Goal: Task Accomplishment & Management: Use online tool/utility

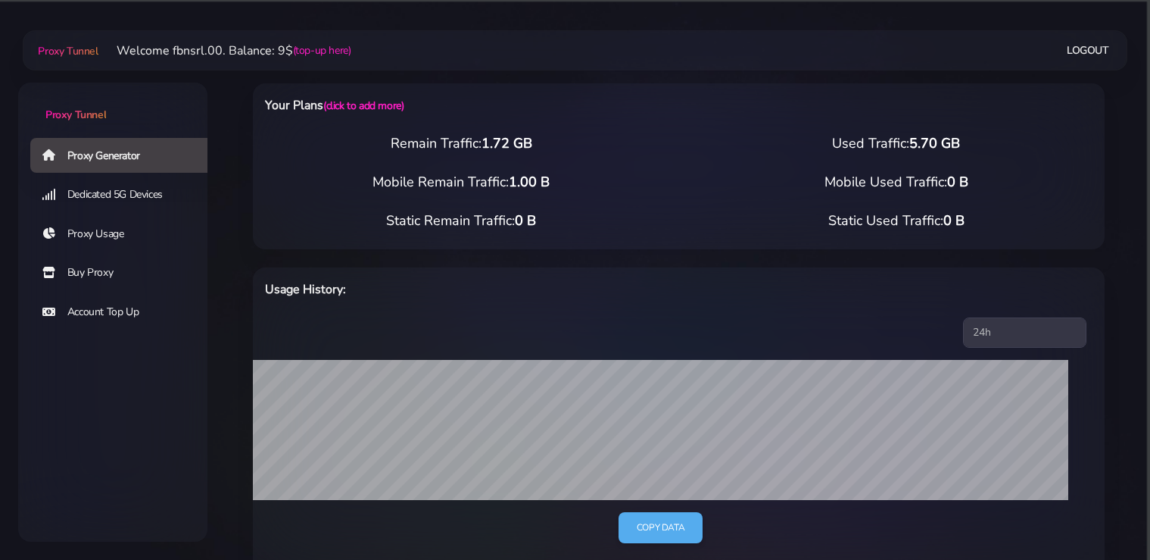
select select "static"
select select "IT"
select select "static"
select select "IT"
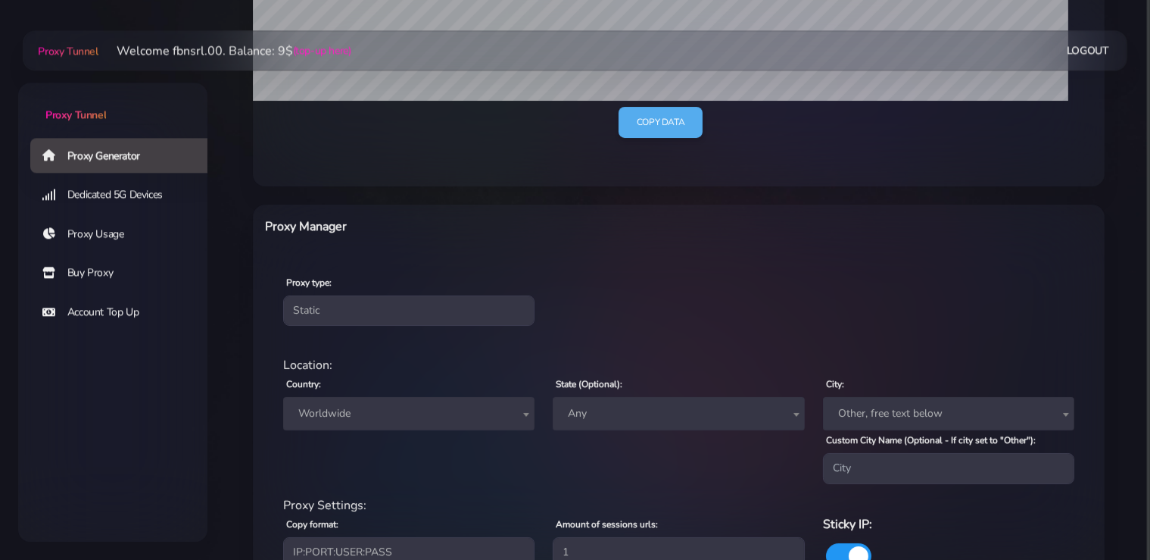
scroll to position [479, 0]
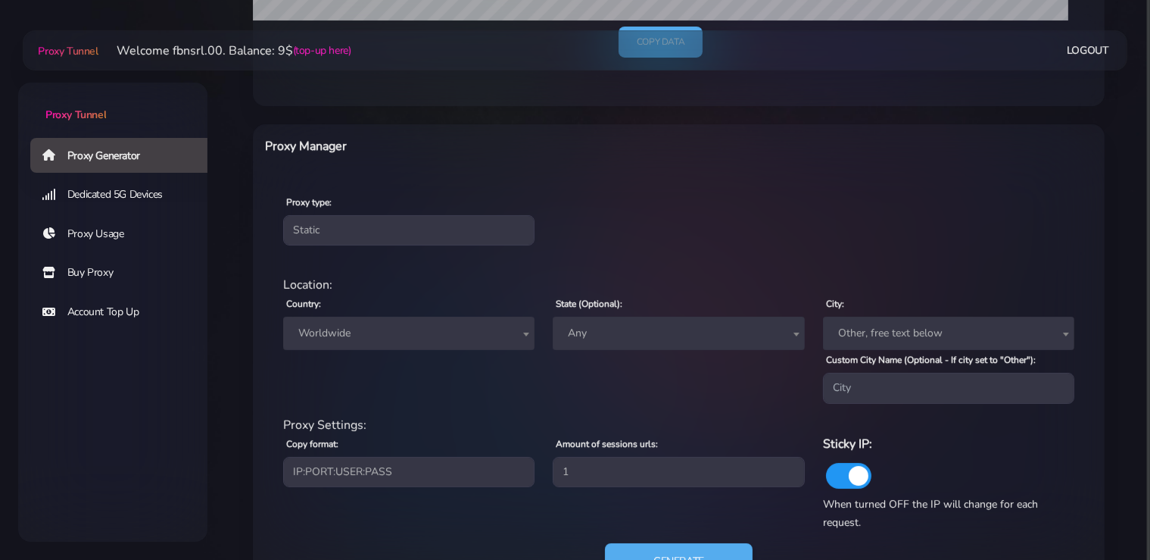
click at [396, 341] on span "Worldwide" at bounding box center [408, 333] width 233 height 21
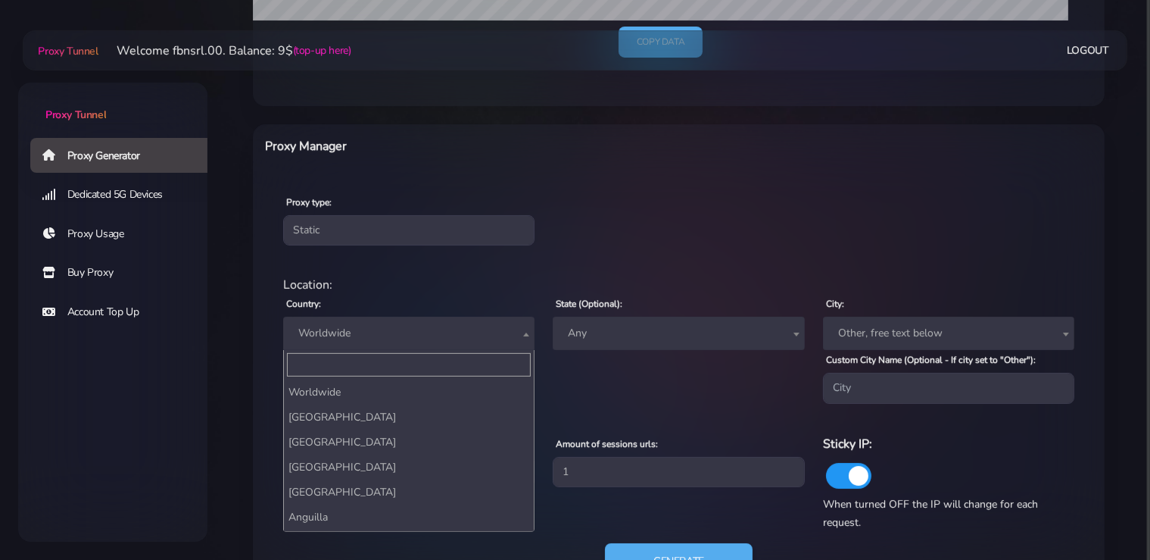
scroll to position [2740, 0]
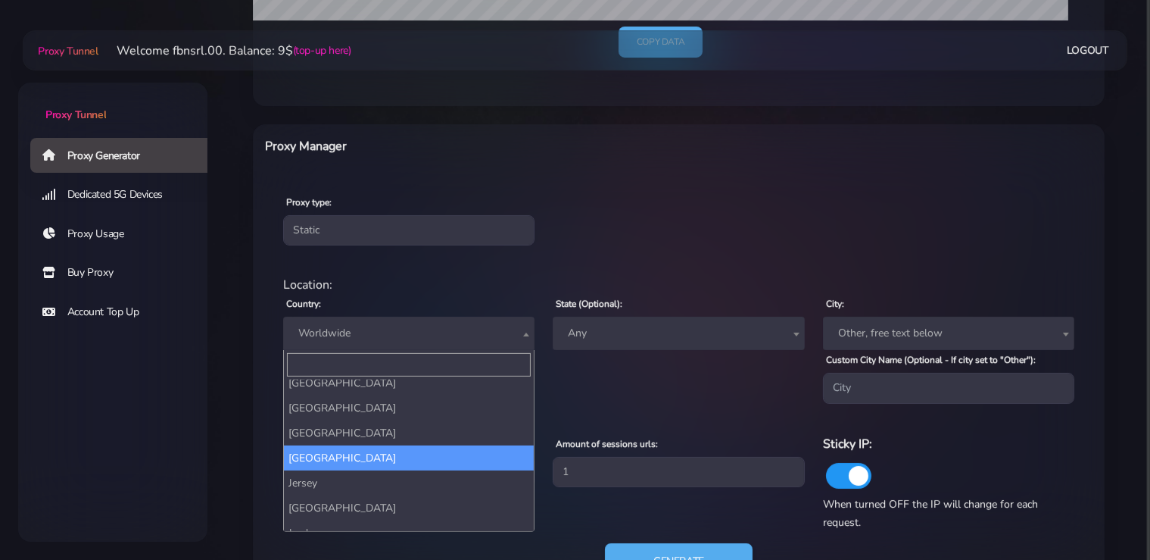
click at [396, 341] on span "Worldwide" at bounding box center [408, 333] width 233 height 21
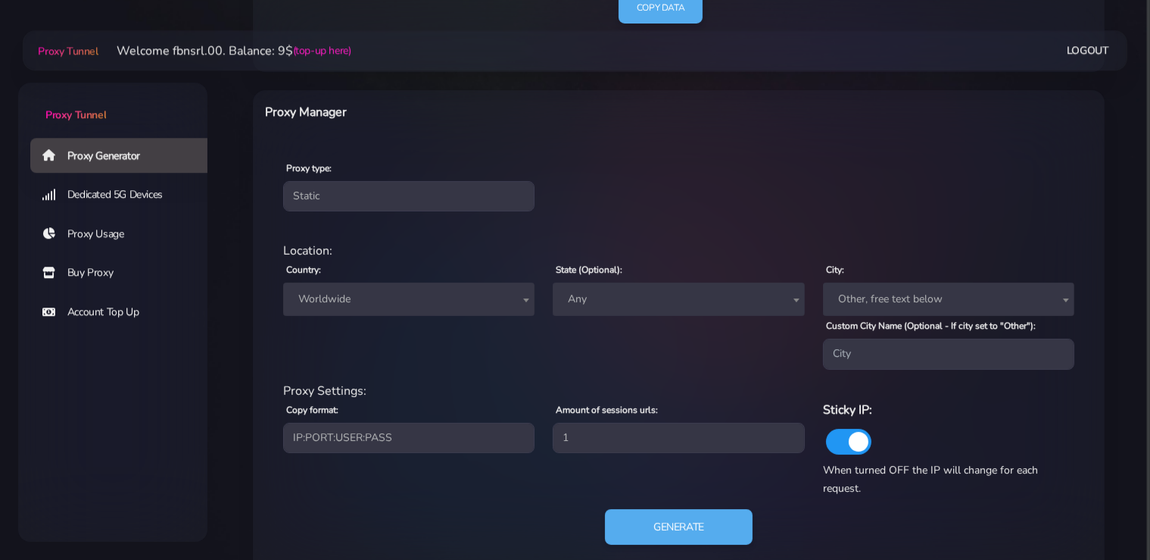
scroll to position [546, 0]
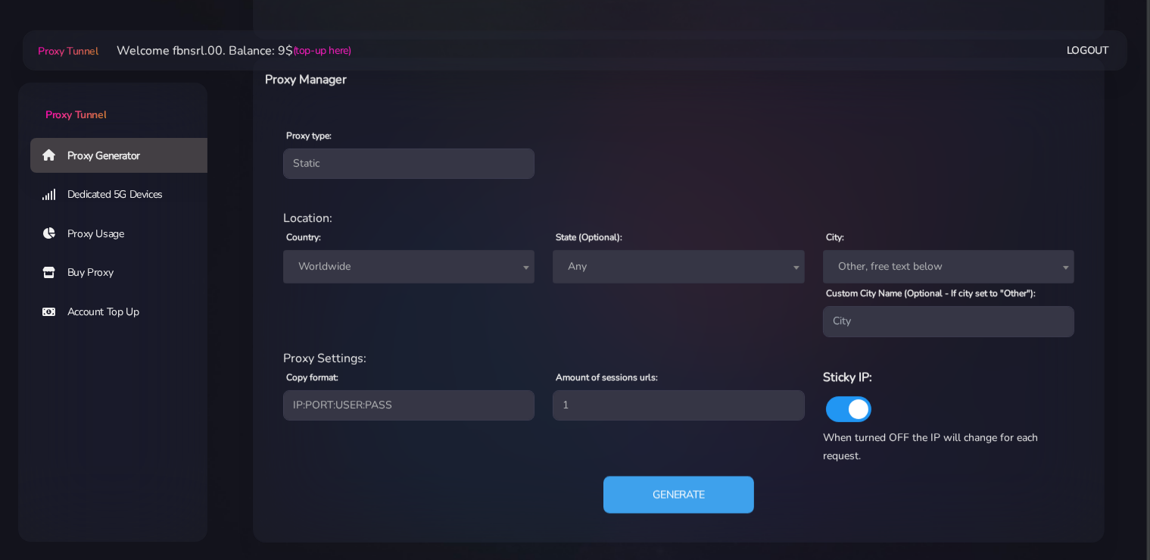
click at [688, 486] on button "Generate" at bounding box center [679, 494] width 151 height 37
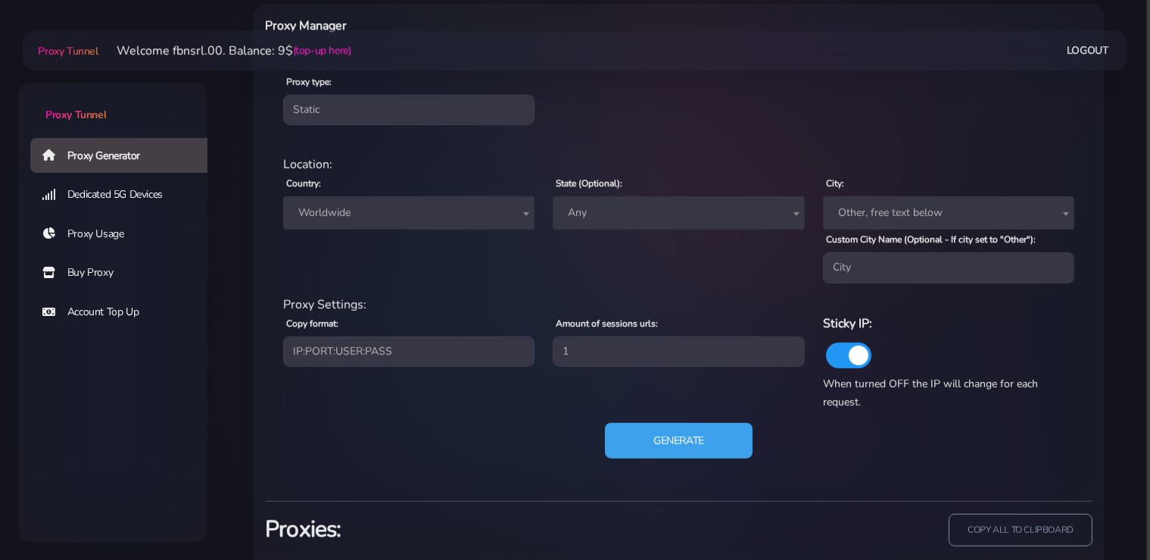
scroll to position [694, 0]
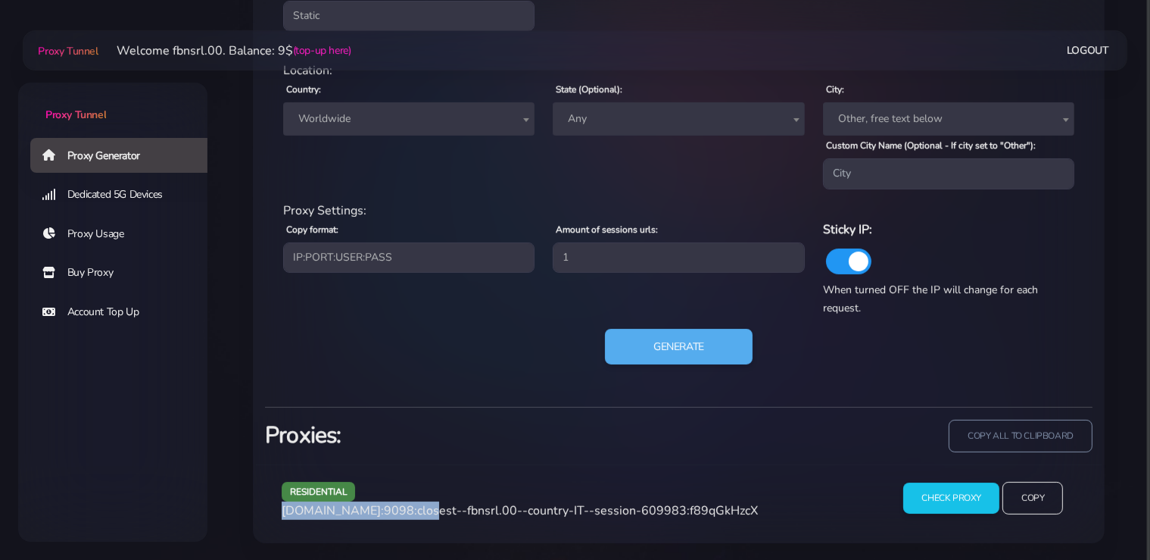
drag, startPoint x: 413, startPoint y: 512, endPoint x: 282, endPoint y: 514, distance: 131.0
click at [282, 514] on span "agg.proxytunnel.io:9098:closest--fbnsrl.00--country-IT--session-609983:f89qGkHz…" at bounding box center [520, 510] width 476 height 17
copy span "agg.proxytunnel.io:9098"
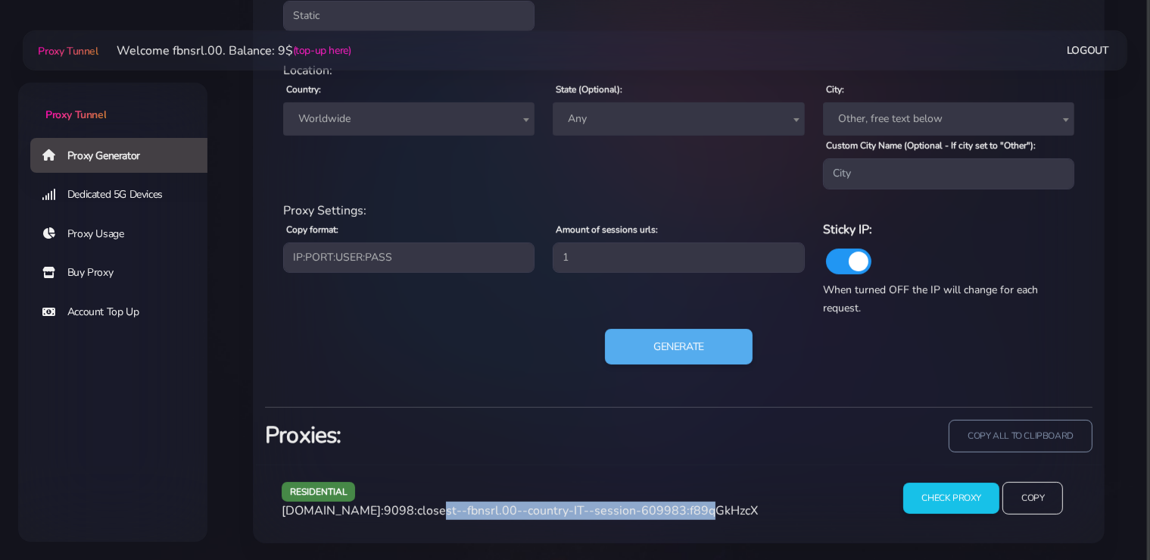
drag, startPoint x: 679, startPoint y: 509, endPoint x: 420, endPoint y: 513, distance: 259.8
click at [420, 513] on span "agg.proxytunnel.io:9098:closest--fbnsrl.00--country-IT--session-609983:f89qGkHz…" at bounding box center [520, 510] width 476 height 17
copy span "closest--fbnsrl.00--country-IT--session-609983"
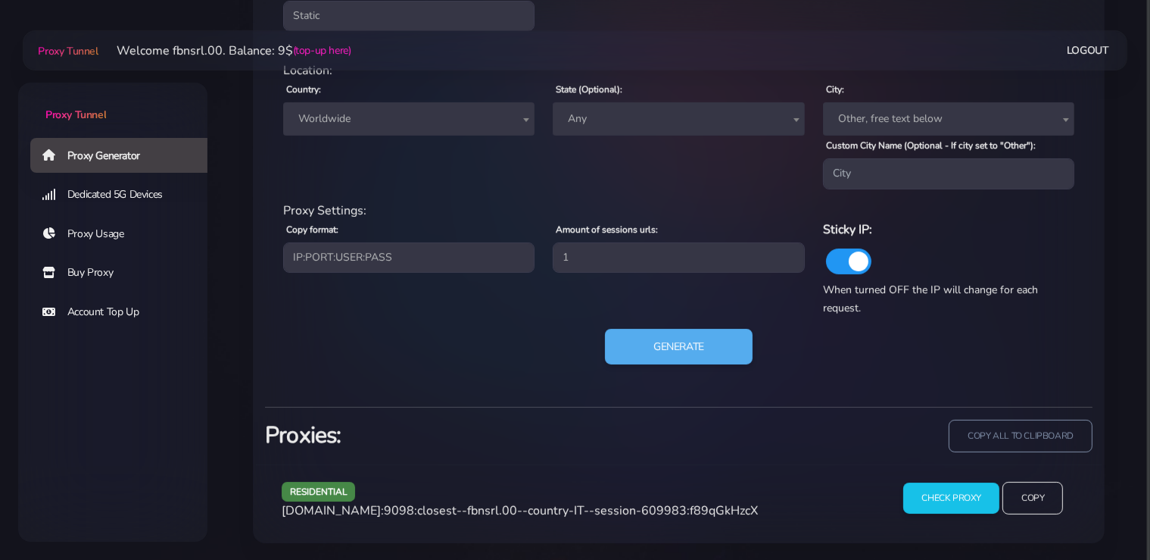
click at [716, 507] on span "agg.proxytunnel.io:9098:closest--fbnsrl.00--country-IT--session-609983:f89qGkHz…" at bounding box center [520, 510] width 476 height 17
copy span "f89qGkHzcX"
